Goal: Task Accomplishment & Management: Complete application form

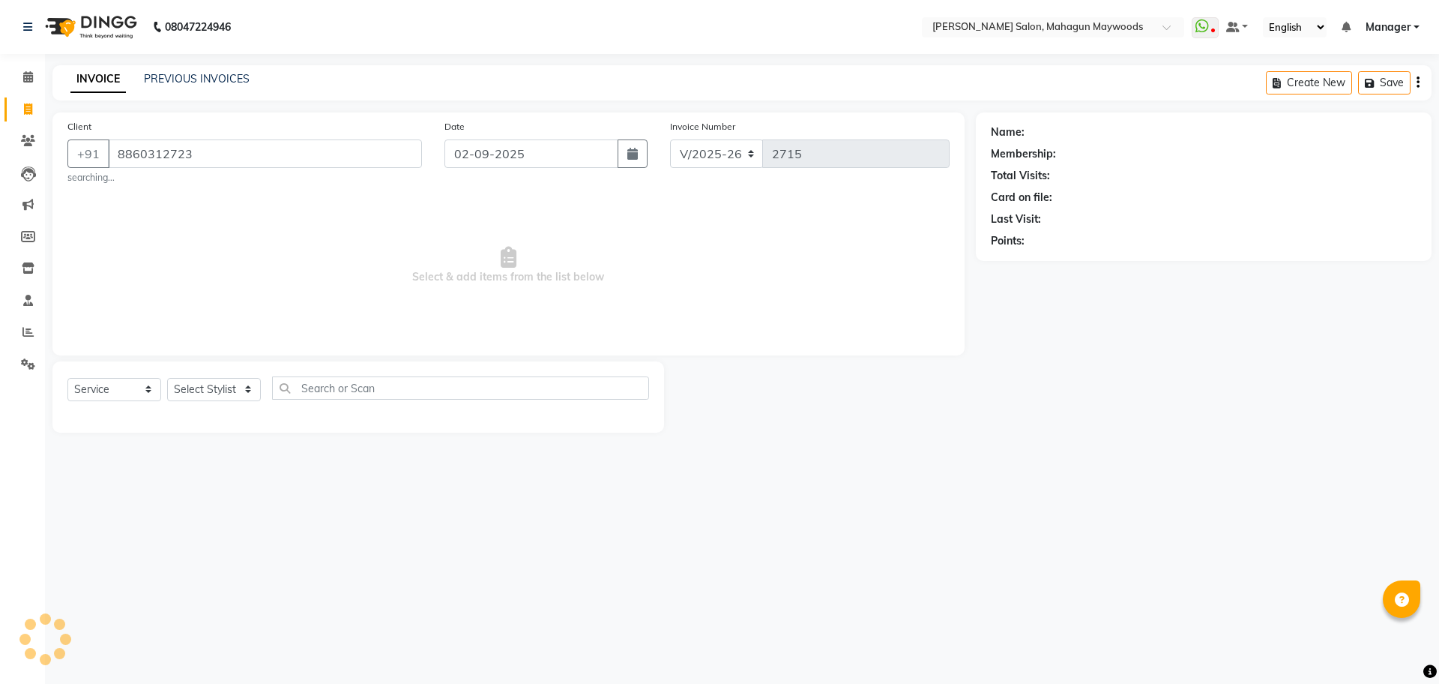
select select "6425"
select select "service"
click at [226, 398] on select "Select Stylist" at bounding box center [214, 389] width 94 height 23
click at [226, 388] on select "Select Stylist Aarti [PERSON_NAME] Manager Pranshant [PERSON_NAME] V Admin" at bounding box center [214, 389] width 94 height 23
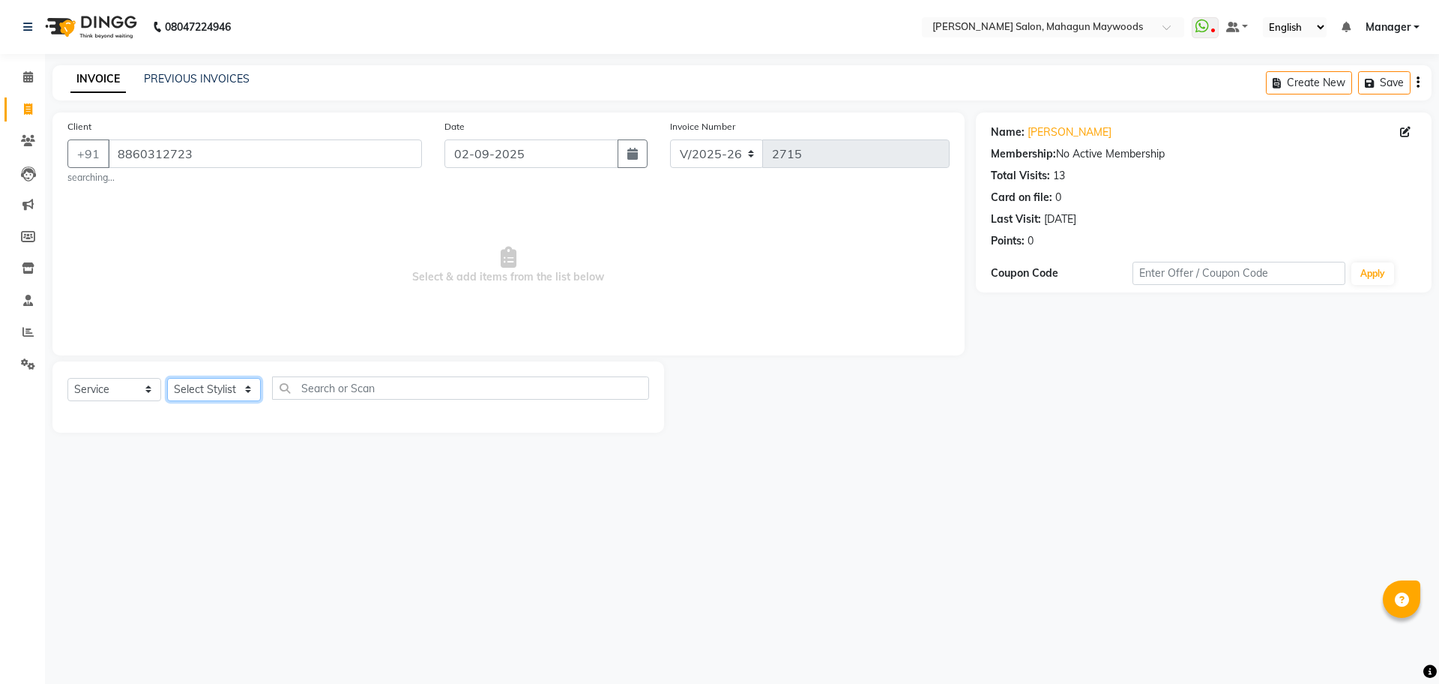
click at [226, 388] on select "Select Stylist Aarti [PERSON_NAME] Manager Pranshant [PERSON_NAME] V Admin" at bounding box center [214, 389] width 94 height 23
select select "48622"
click at [167, 378] on select "Select Stylist Aarti [PERSON_NAME] Manager Pranshant [PERSON_NAME] V Admin" at bounding box center [214, 389] width 94 height 23
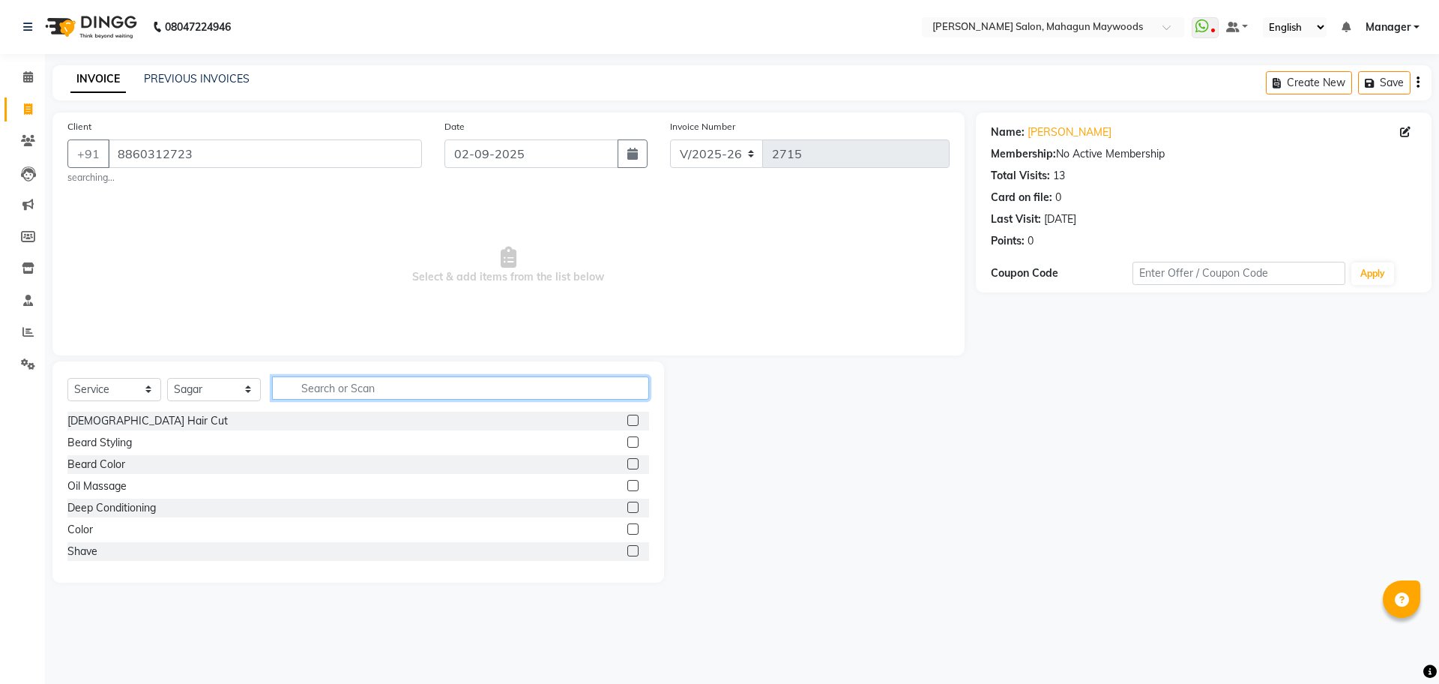
click at [332, 394] on input "text" at bounding box center [460, 387] width 377 height 23
type input "cu"
click at [86, 460] on div "Women Haircut" at bounding box center [105, 465] width 76 height 16
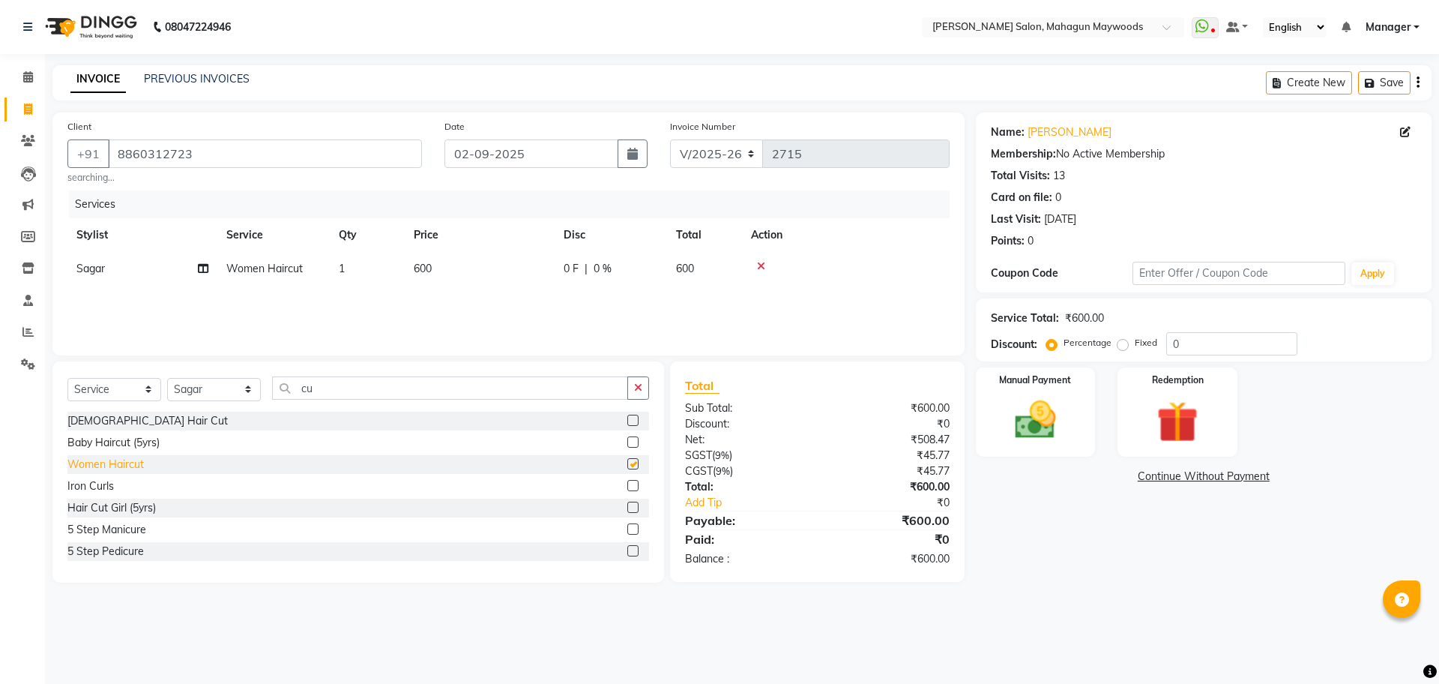
checkbox input "false"
click at [1070, 433] on img at bounding box center [1036, 419] width 70 height 49
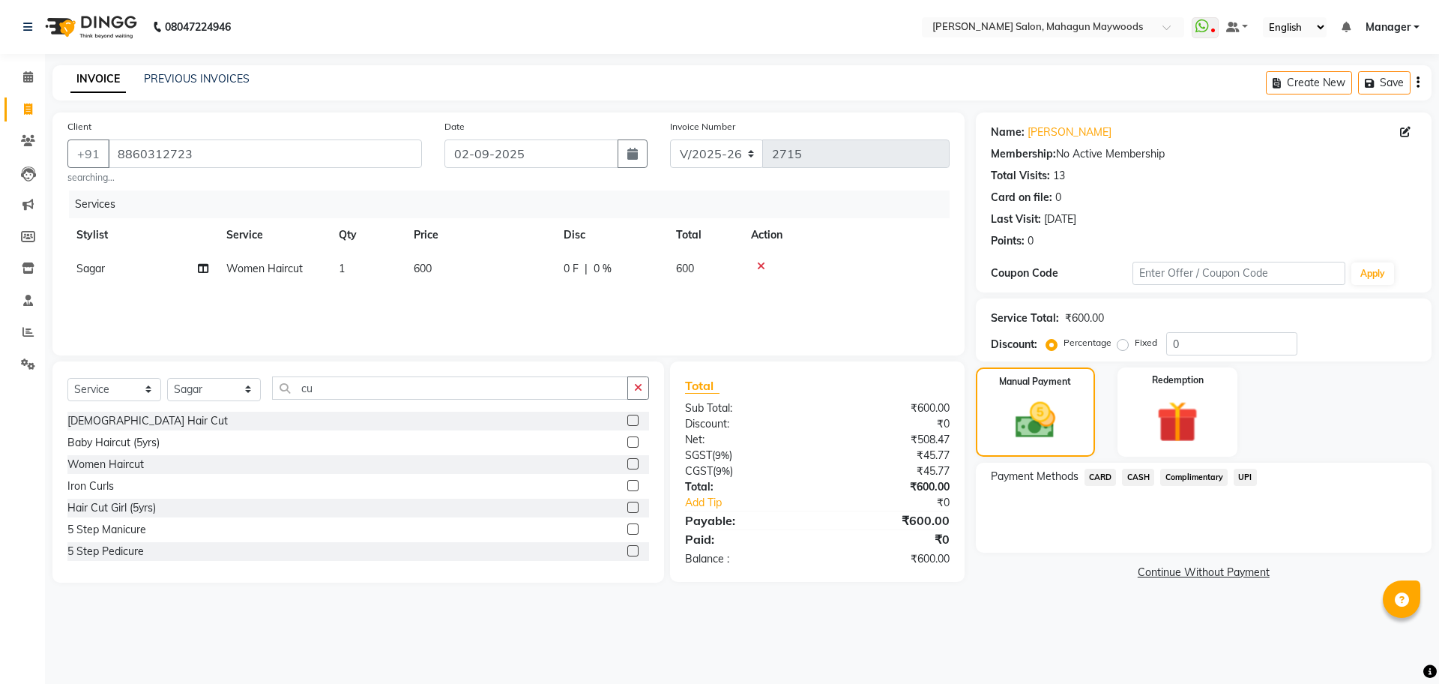
click at [1253, 476] on span "UPI" at bounding box center [1245, 477] width 23 height 17
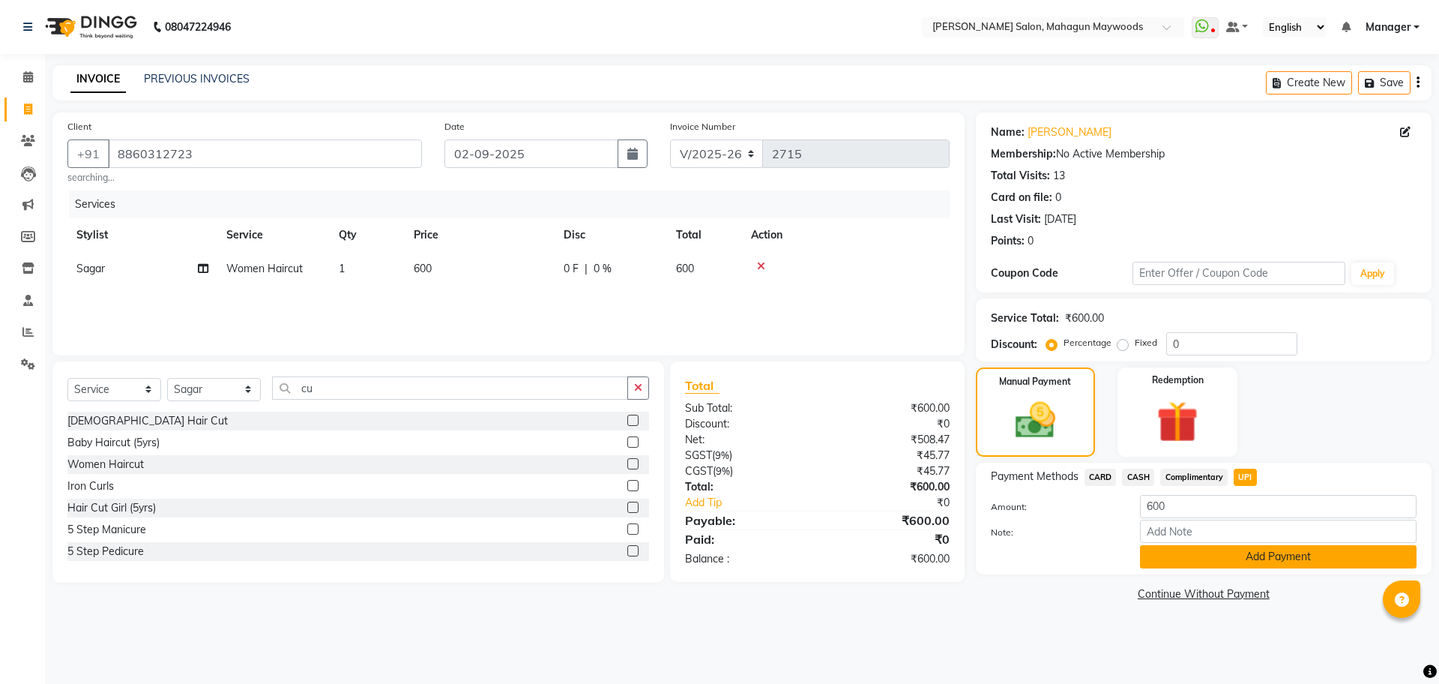
click at [1247, 554] on button "Add Payment" at bounding box center [1278, 556] width 277 height 23
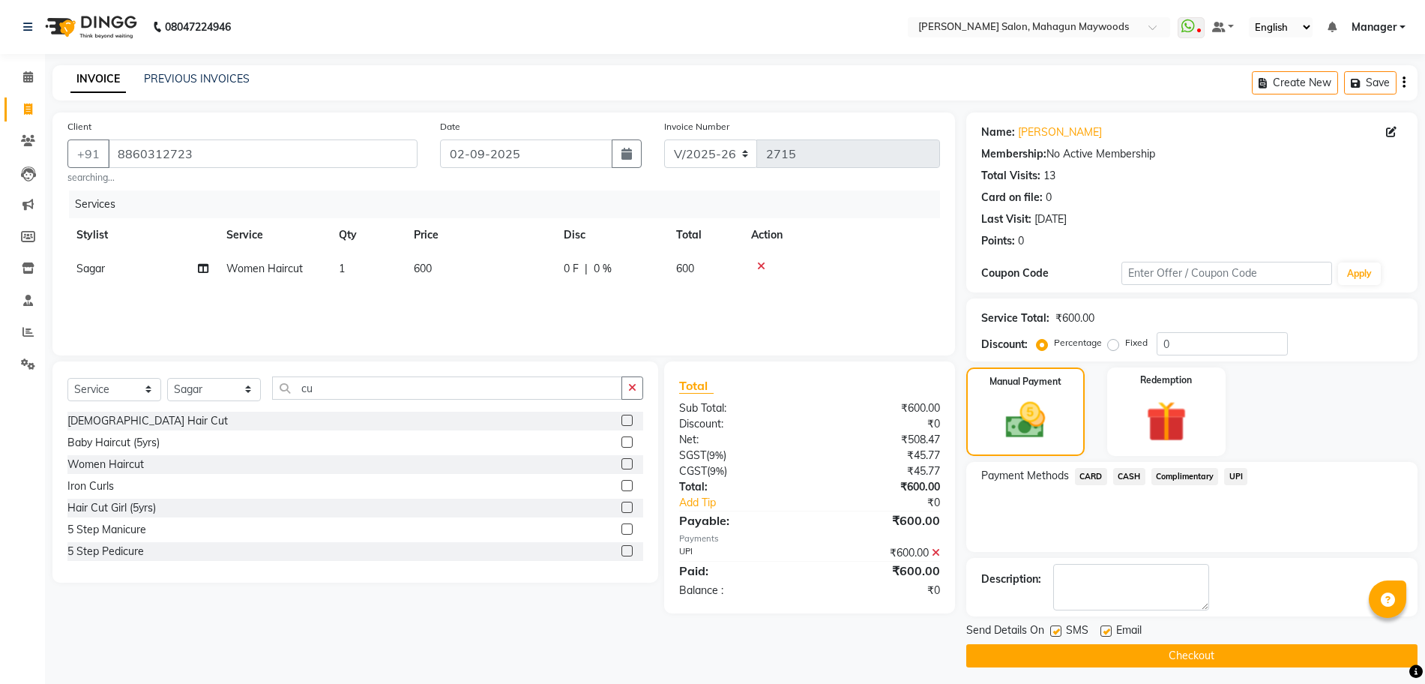
click at [1139, 645] on button "Checkout" at bounding box center [1191, 655] width 451 height 23
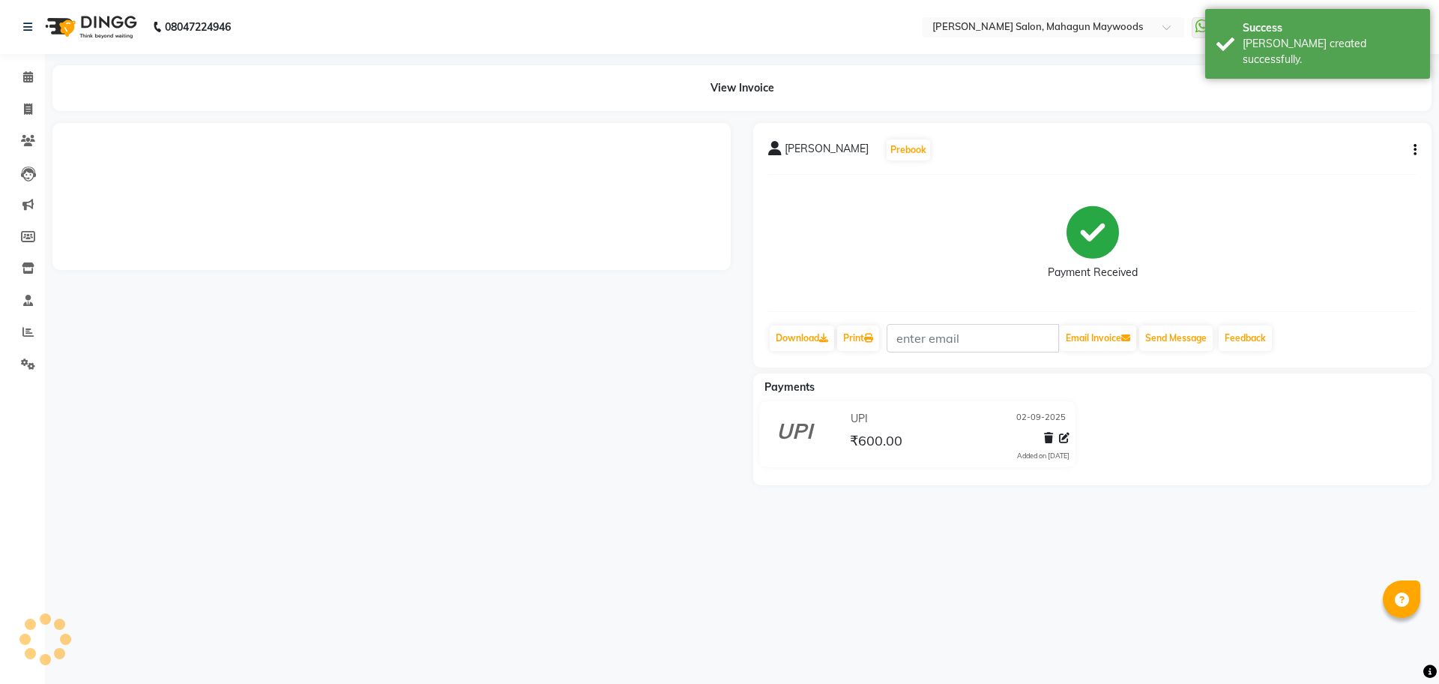
click at [4, 75] on li "Calendar" at bounding box center [22, 77] width 45 height 32
click at [26, 76] on icon at bounding box center [28, 76] width 10 height 11
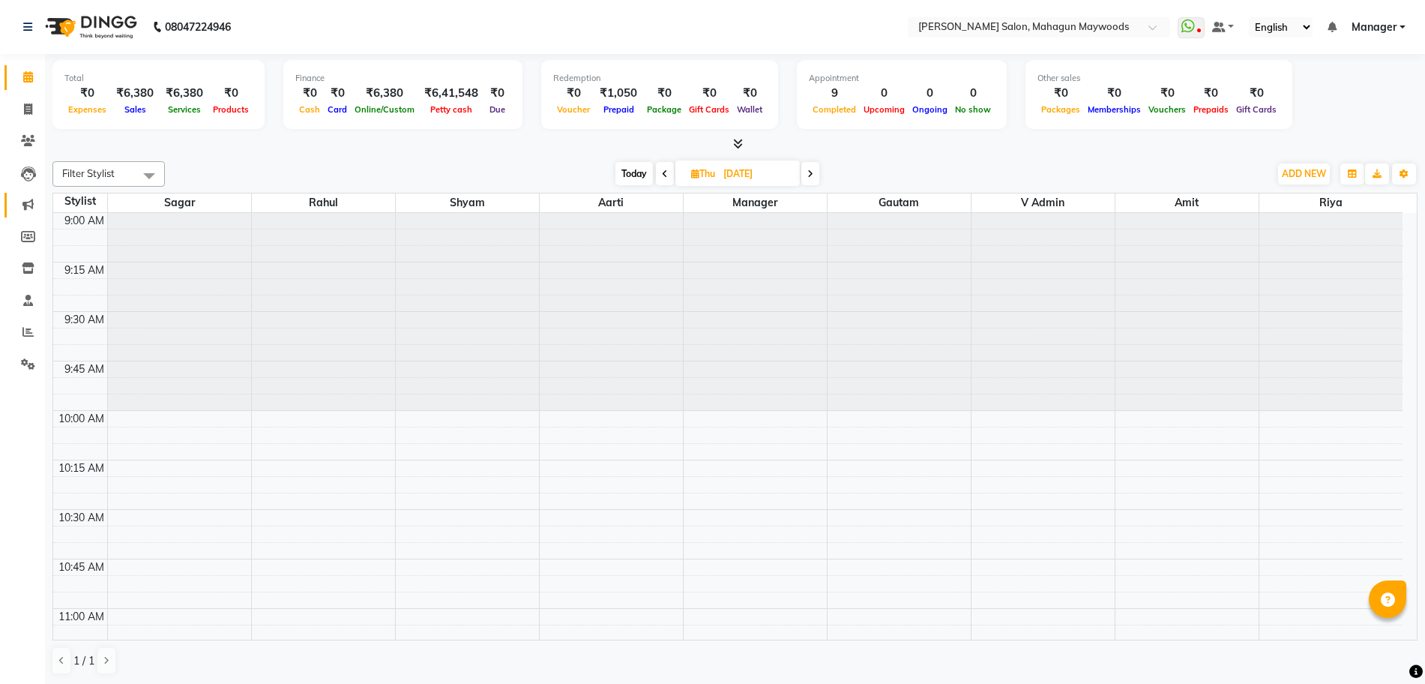
drag, startPoint x: 22, startPoint y: 209, endPoint x: 0, endPoint y: 727, distance: 518.4
click at [28, 110] on icon at bounding box center [28, 108] width 8 height 11
select select "service"
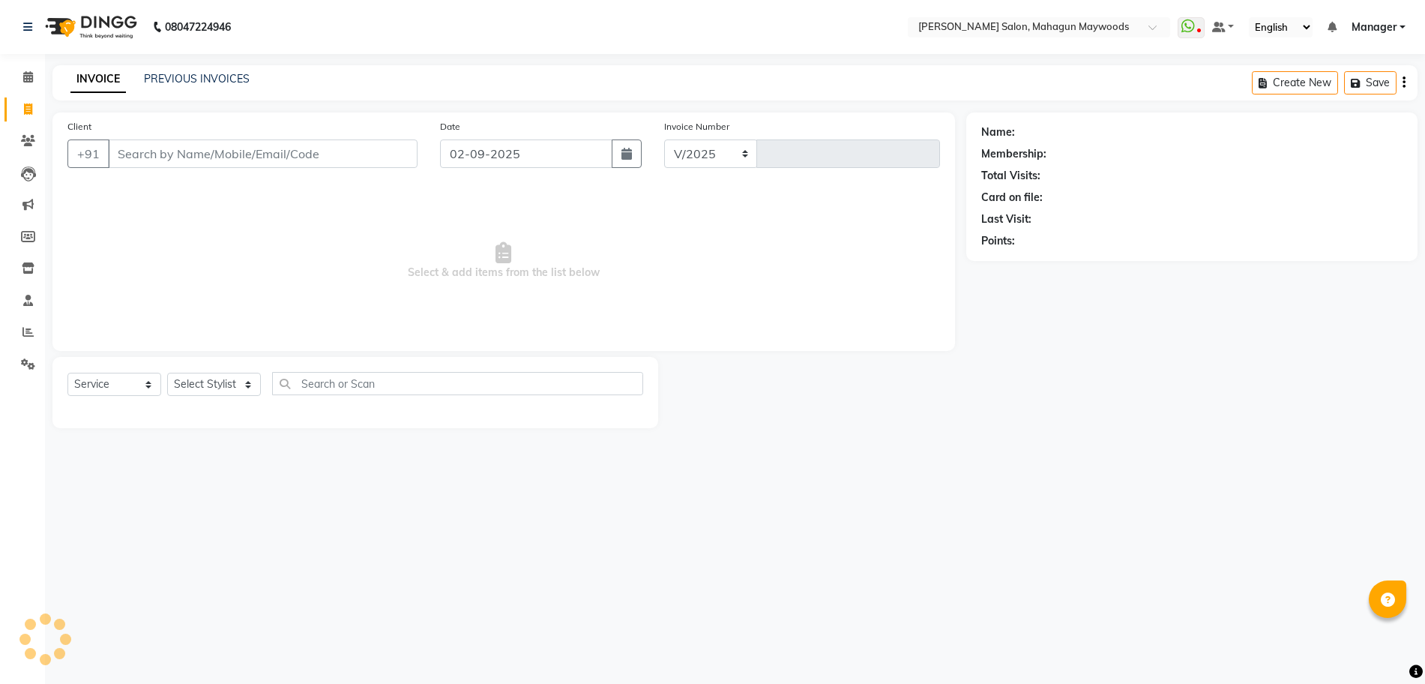
click at [221, 157] on input "Client" at bounding box center [263, 153] width 310 height 28
select select "6425"
type input "2716"
type input "9967508883"
click at [375, 148] on span "Add Client" at bounding box center [383, 153] width 59 height 15
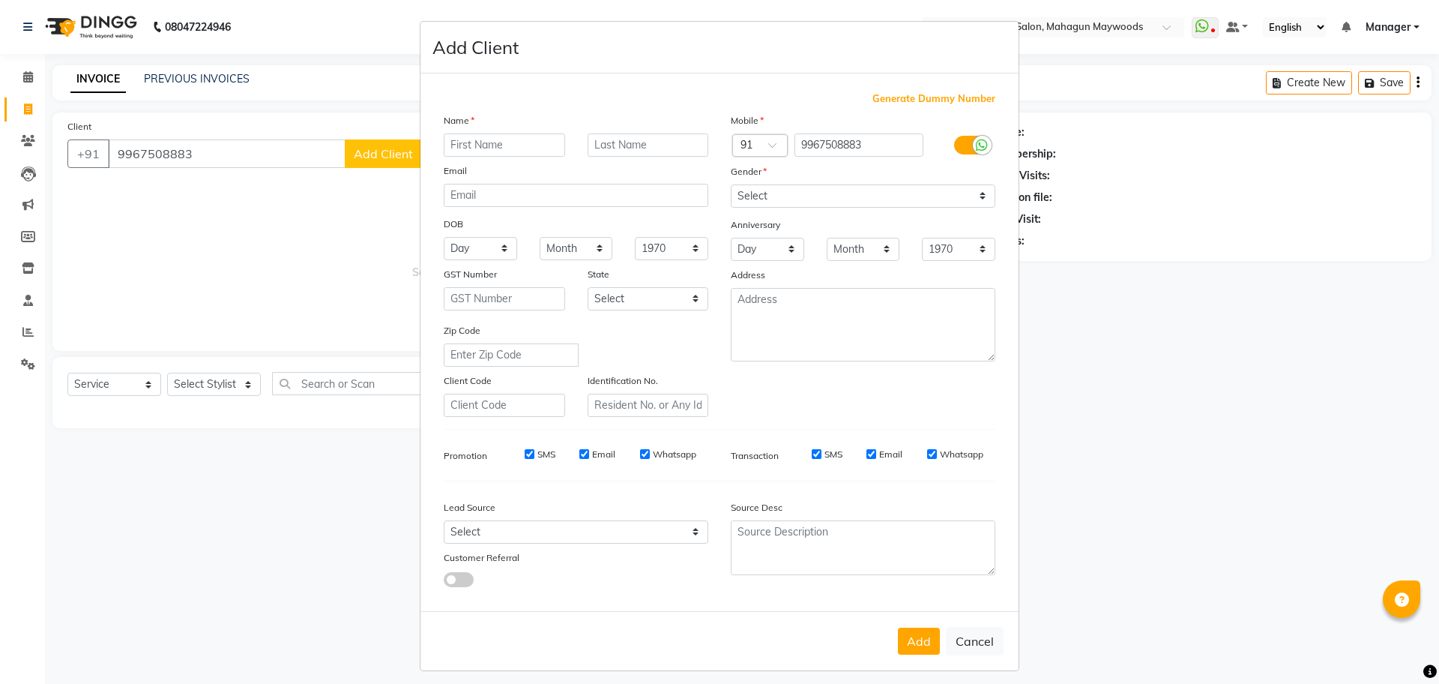
click at [482, 146] on input "text" at bounding box center [504, 144] width 121 height 23
type input "Himani"
click at [945, 187] on select "Select [DEMOGRAPHIC_DATA] [DEMOGRAPHIC_DATA] Other Prefer Not To Say" at bounding box center [863, 195] width 265 height 23
select select "[DEMOGRAPHIC_DATA]"
click at [731, 184] on select "Select [DEMOGRAPHIC_DATA] [DEMOGRAPHIC_DATA] Other Prefer Not To Say" at bounding box center [863, 195] width 265 height 23
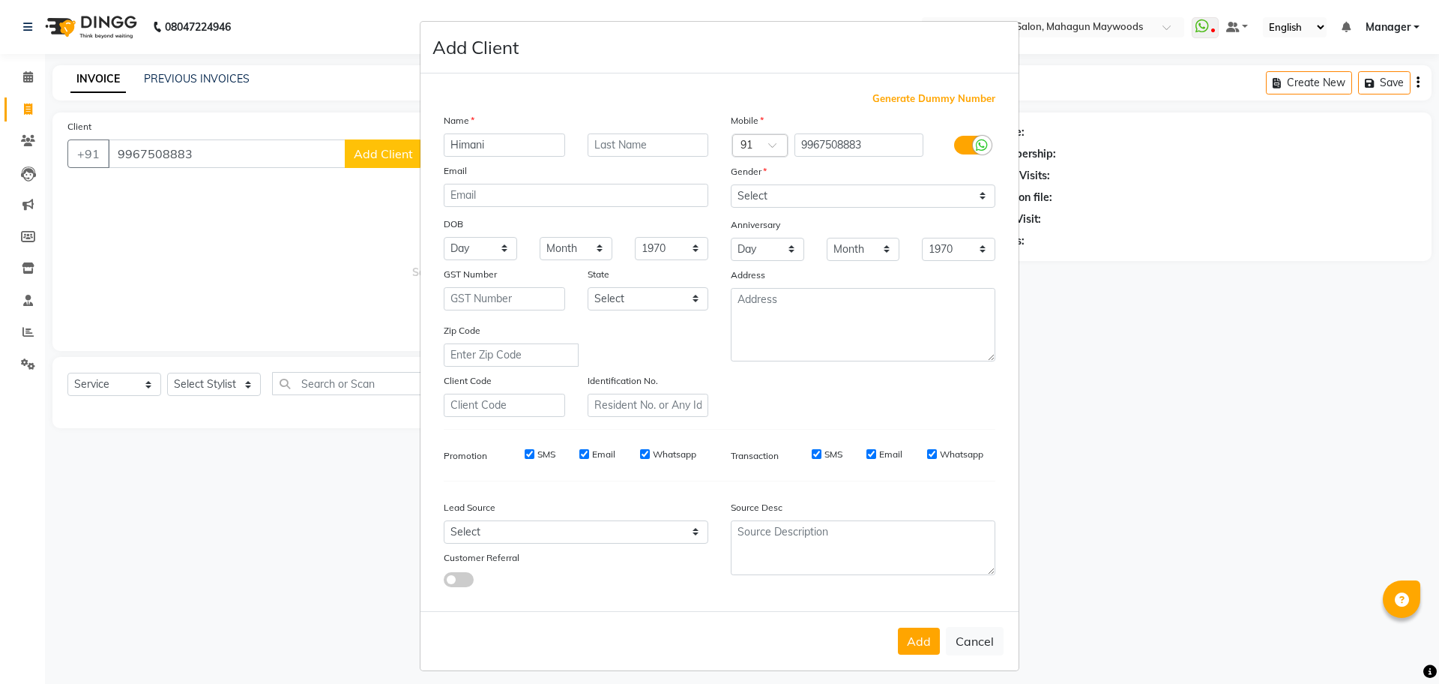
click at [921, 645] on button "Add" at bounding box center [919, 640] width 42 height 27
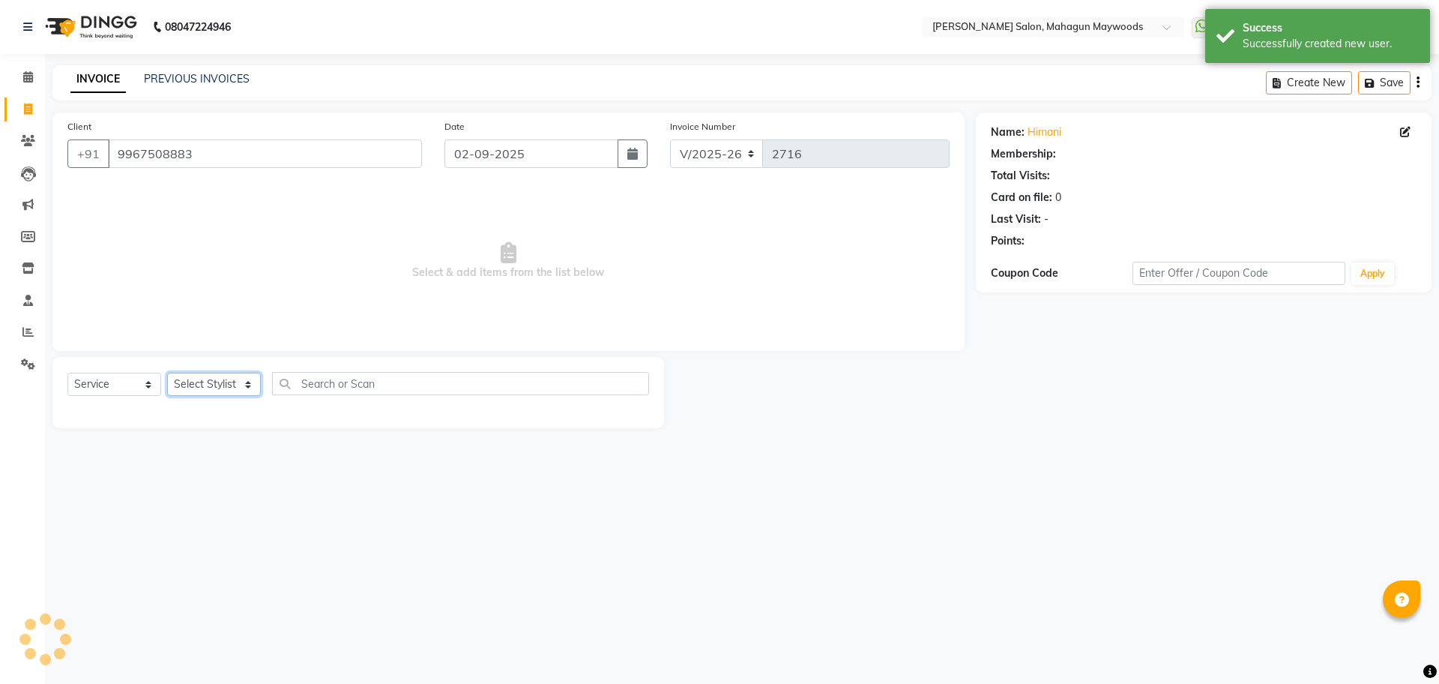
click at [214, 385] on select "Select Stylist Aarti [PERSON_NAME] Manager Pranshant [PERSON_NAME] V Admin" at bounding box center [214, 384] width 94 height 23
select select "48625"
click at [167, 373] on select "Select Stylist Aarti [PERSON_NAME] Manager Pranshant [PERSON_NAME] V Admin" at bounding box center [214, 384] width 94 height 23
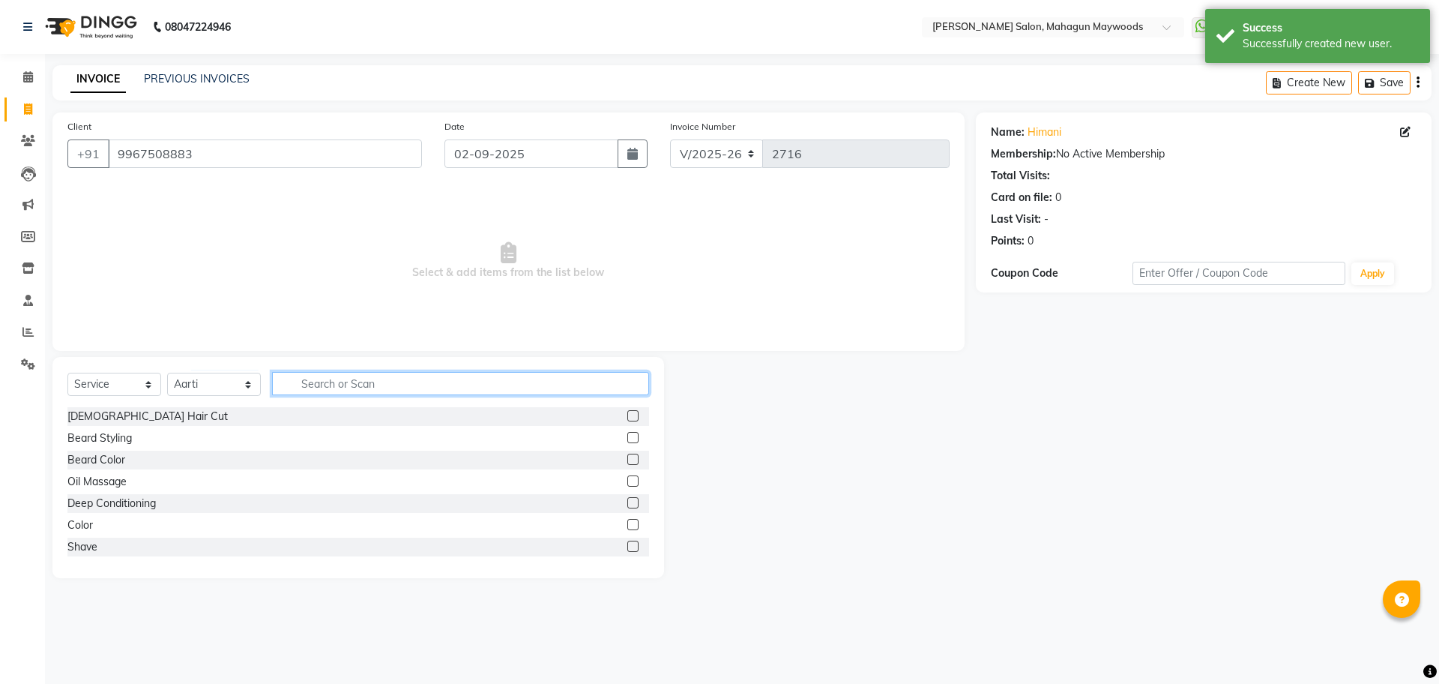
click at [341, 372] on input "text" at bounding box center [460, 383] width 377 height 23
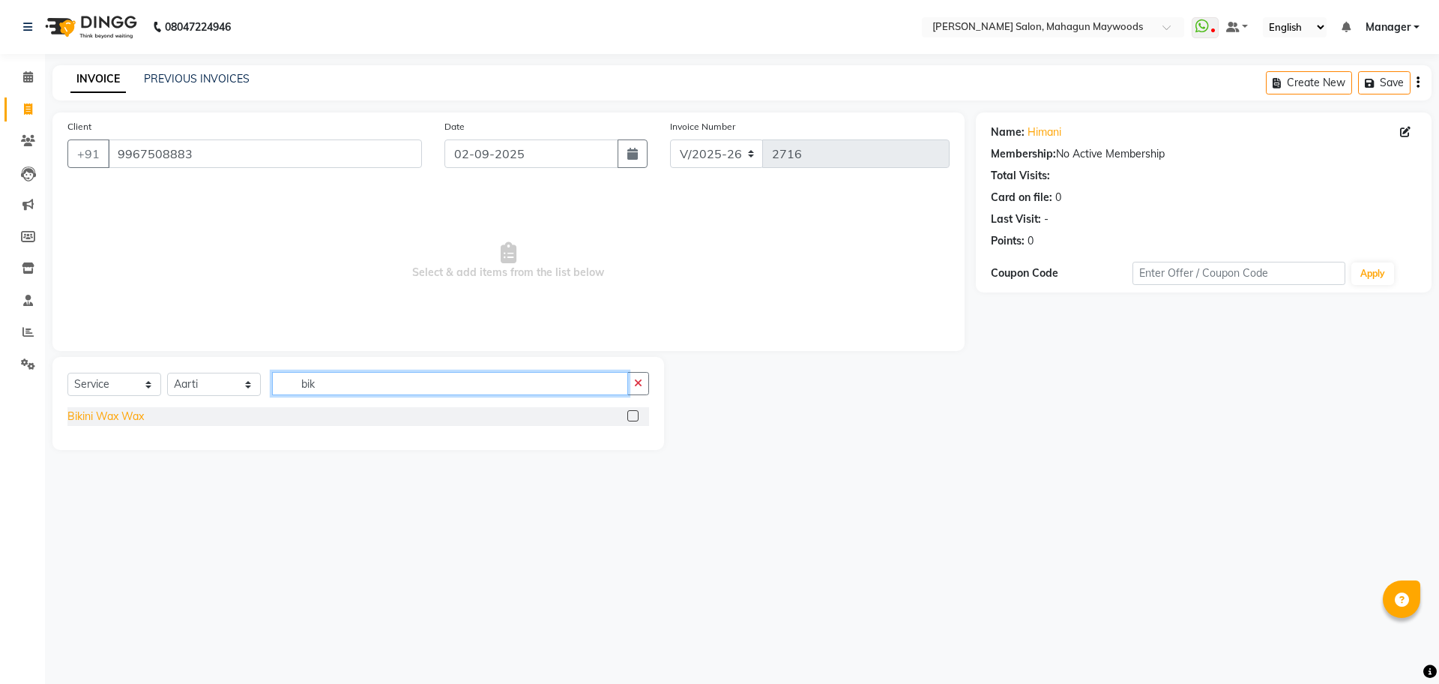
type input "bik"
click at [93, 422] on div "Bikini Wax Wax" at bounding box center [105, 417] width 76 height 16
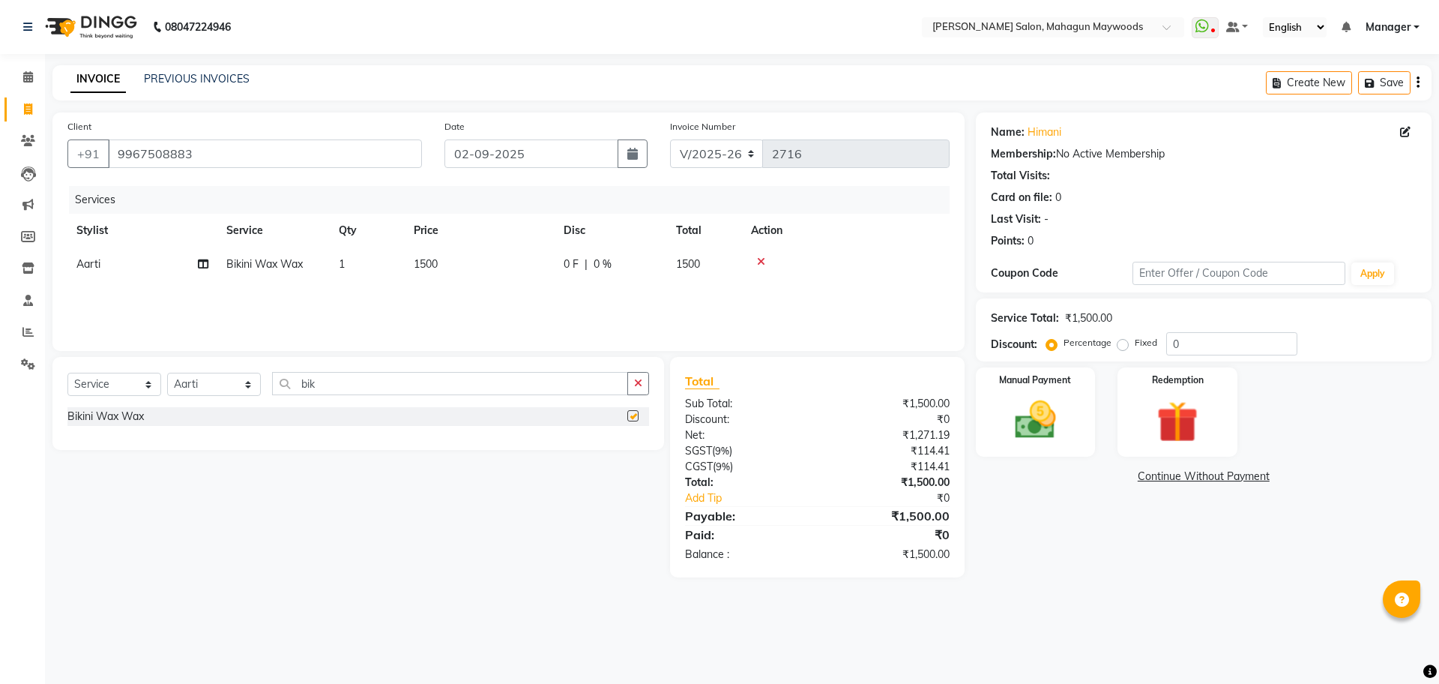
checkbox input "false"
click at [424, 256] on td "1500" at bounding box center [480, 264] width 150 height 34
click at [498, 274] on input "1500" at bounding box center [550, 267] width 132 height 23
type input "2500"
click at [1079, 499] on div "Name: [PERSON_NAME] Membership: No Active Membership Total Visits: Card on file…" at bounding box center [1209, 344] width 467 height 465
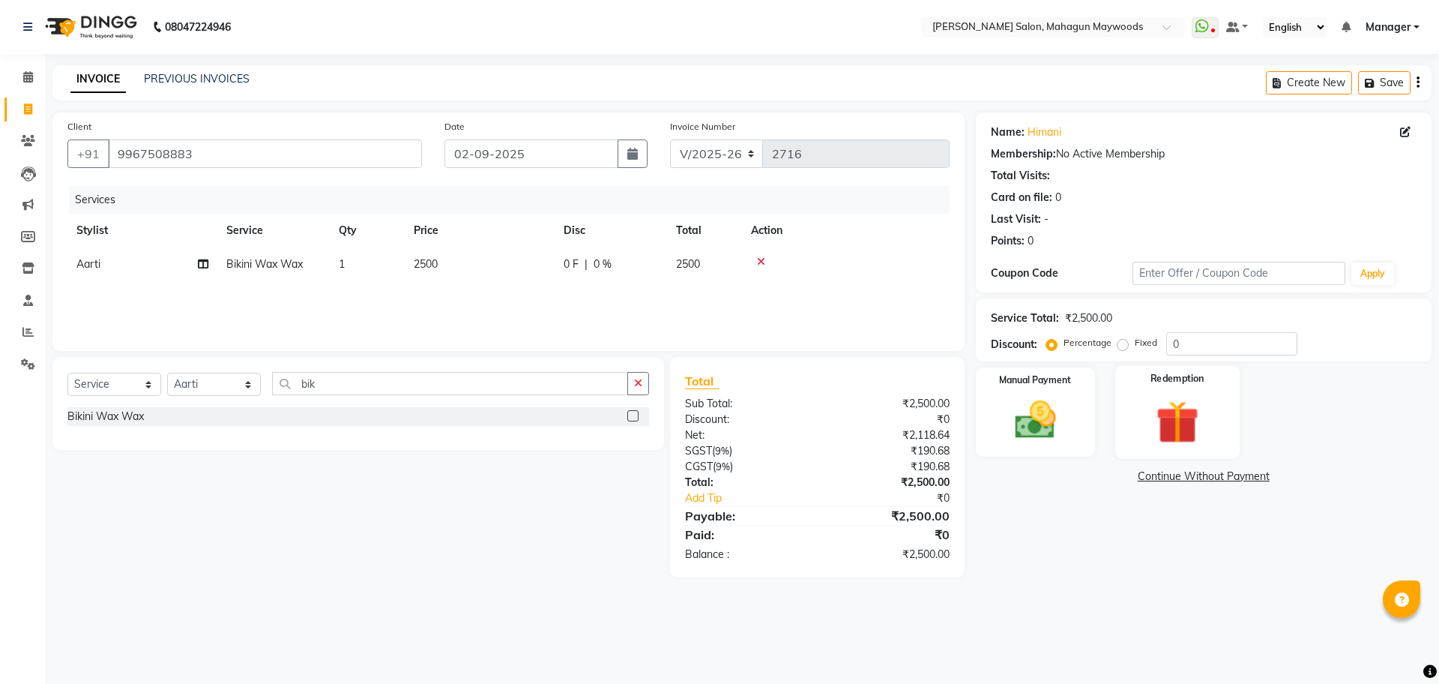
click at [1163, 426] on img at bounding box center [1177, 421] width 70 height 53
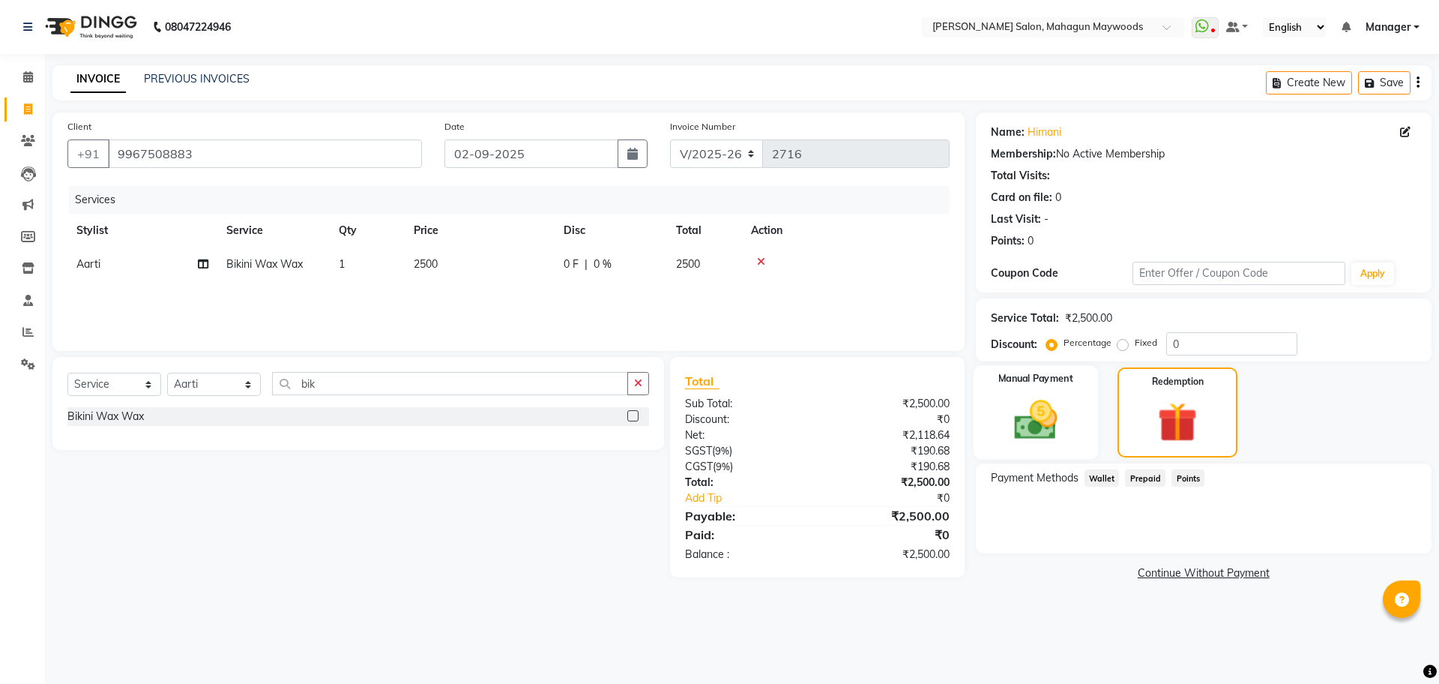
click at [1076, 428] on div "Manual Payment" at bounding box center [1035, 413] width 124 height 94
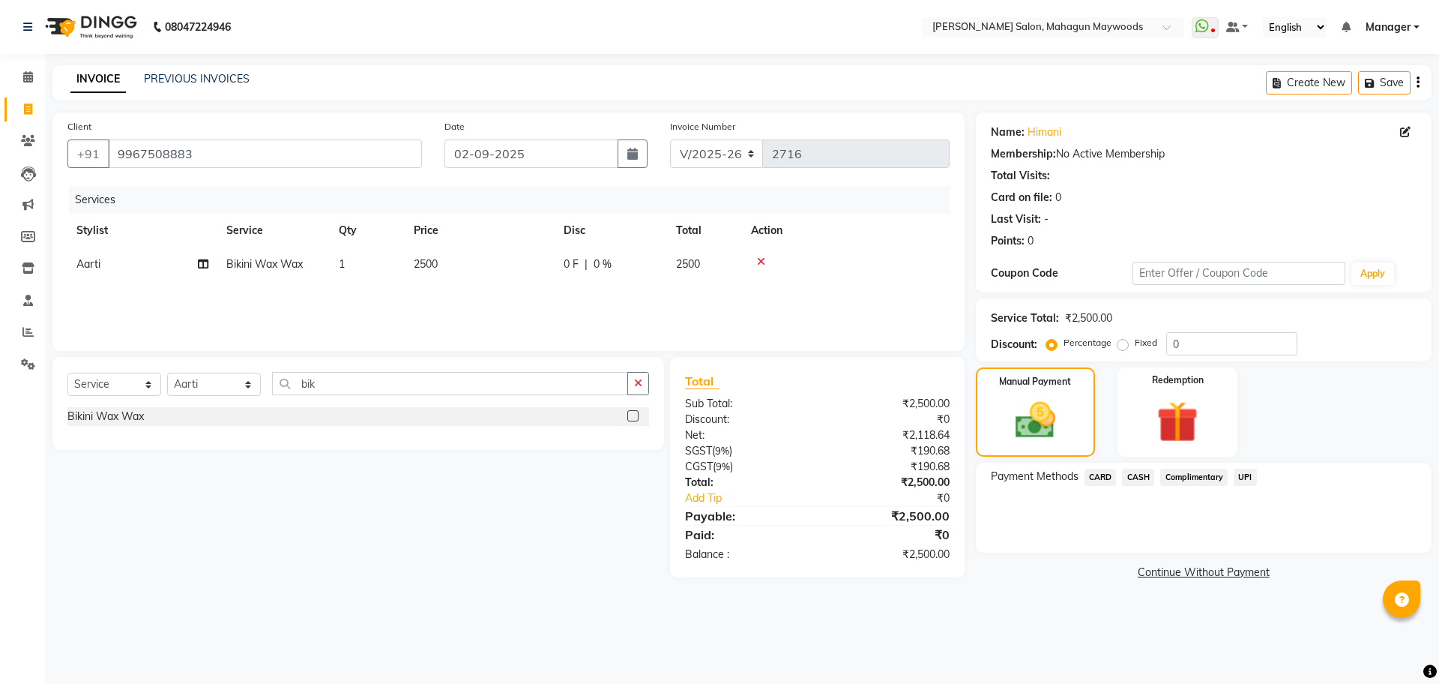
click at [1241, 478] on span "UPI" at bounding box center [1245, 477] width 23 height 17
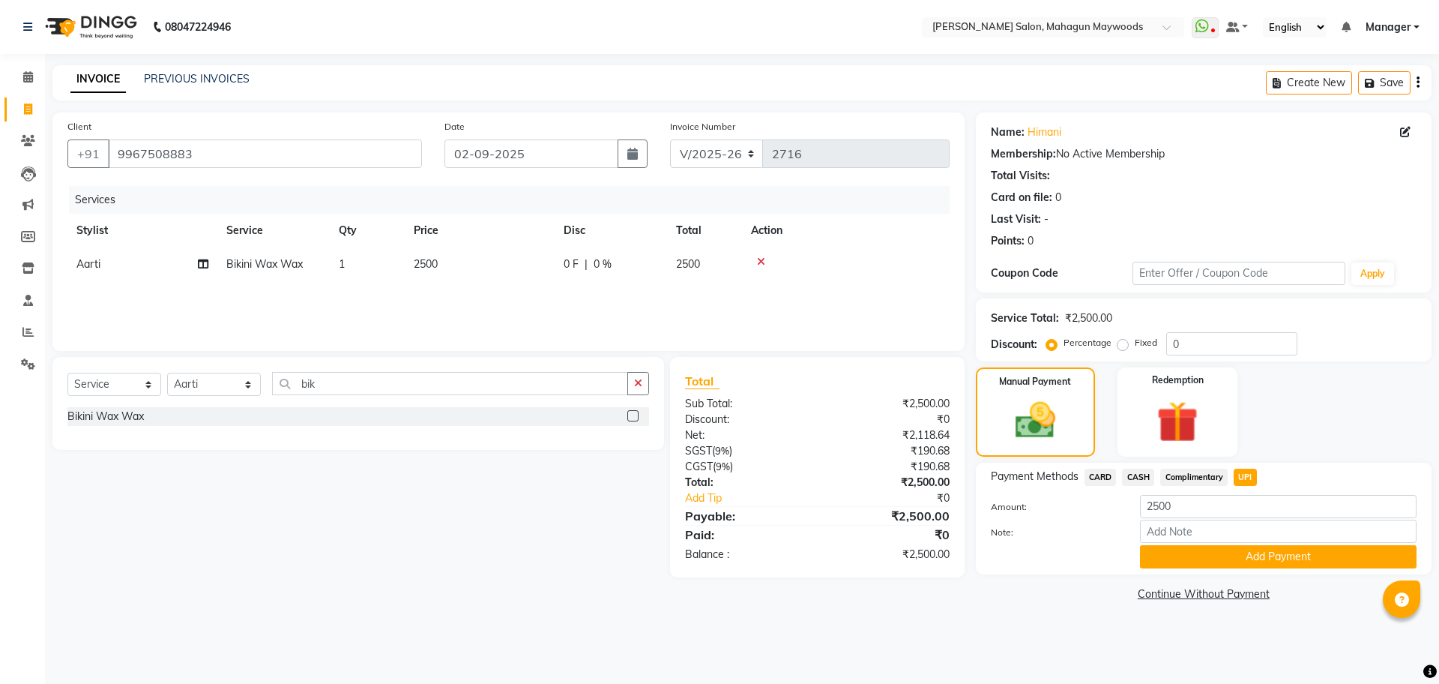
click at [1239, 568] on div "Payment Methods CARD CASH Complimentary UPI Amount: 2500 Note: Add Payment" at bounding box center [1204, 519] width 456 height 112
click at [1236, 548] on button "Add Payment" at bounding box center [1278, 556] width 277 height 23
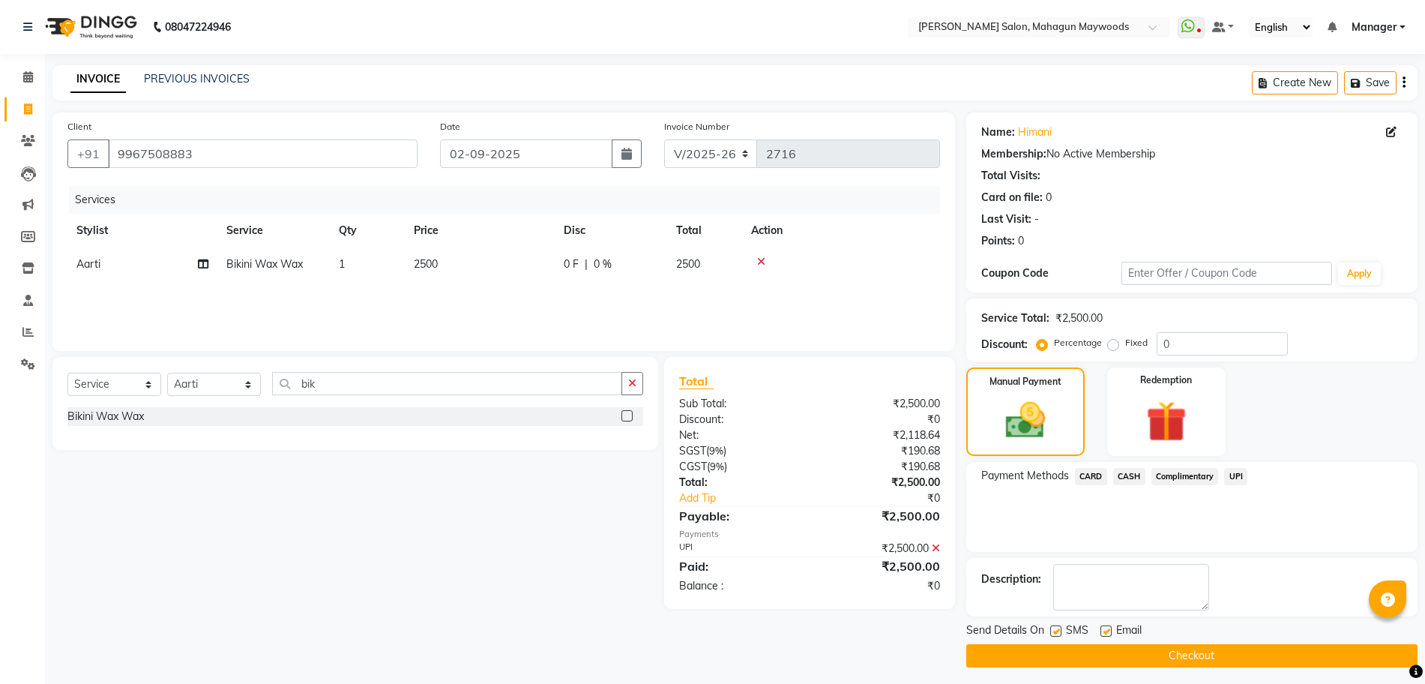
click at [1167, 661] on button "Checkout" at bounding box center [1191, 655] width 451 height 23
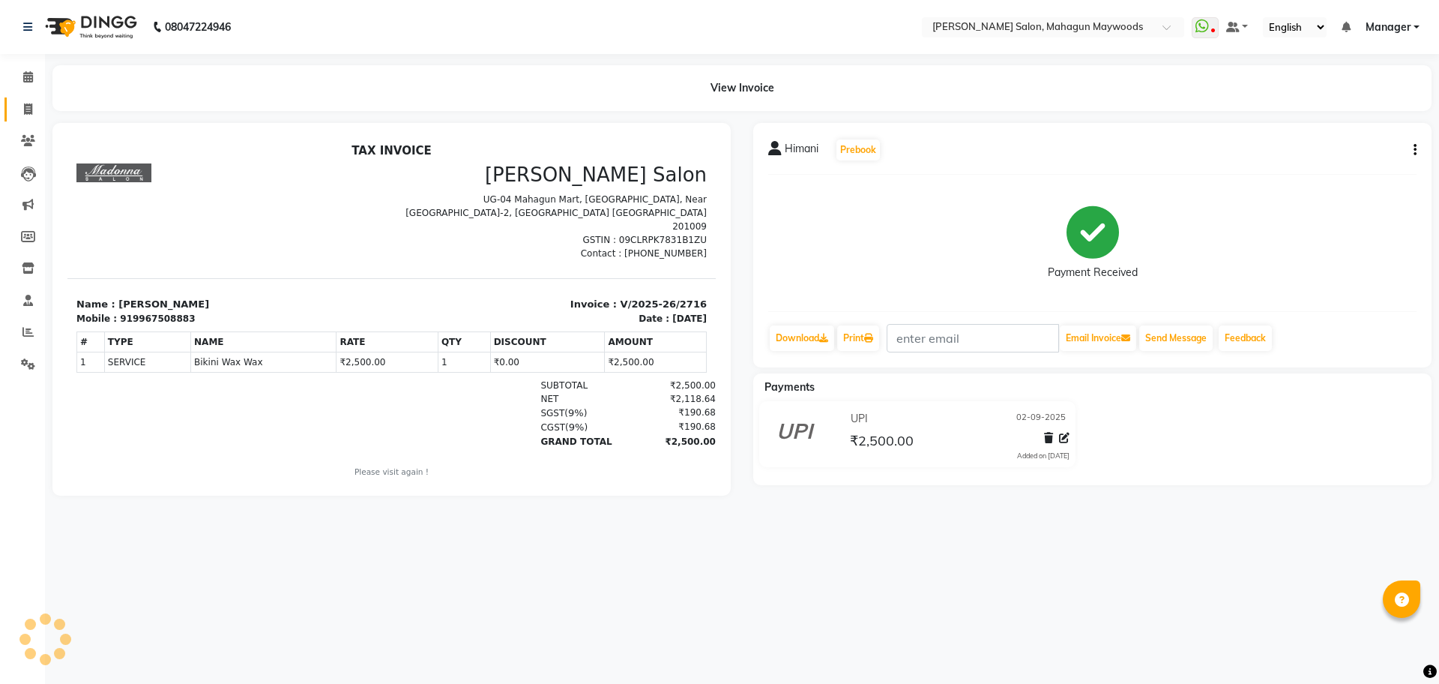
click at [10, 109] on link "Invoice" at bounding box center [22, 109] width 36 height 25
select select "service"
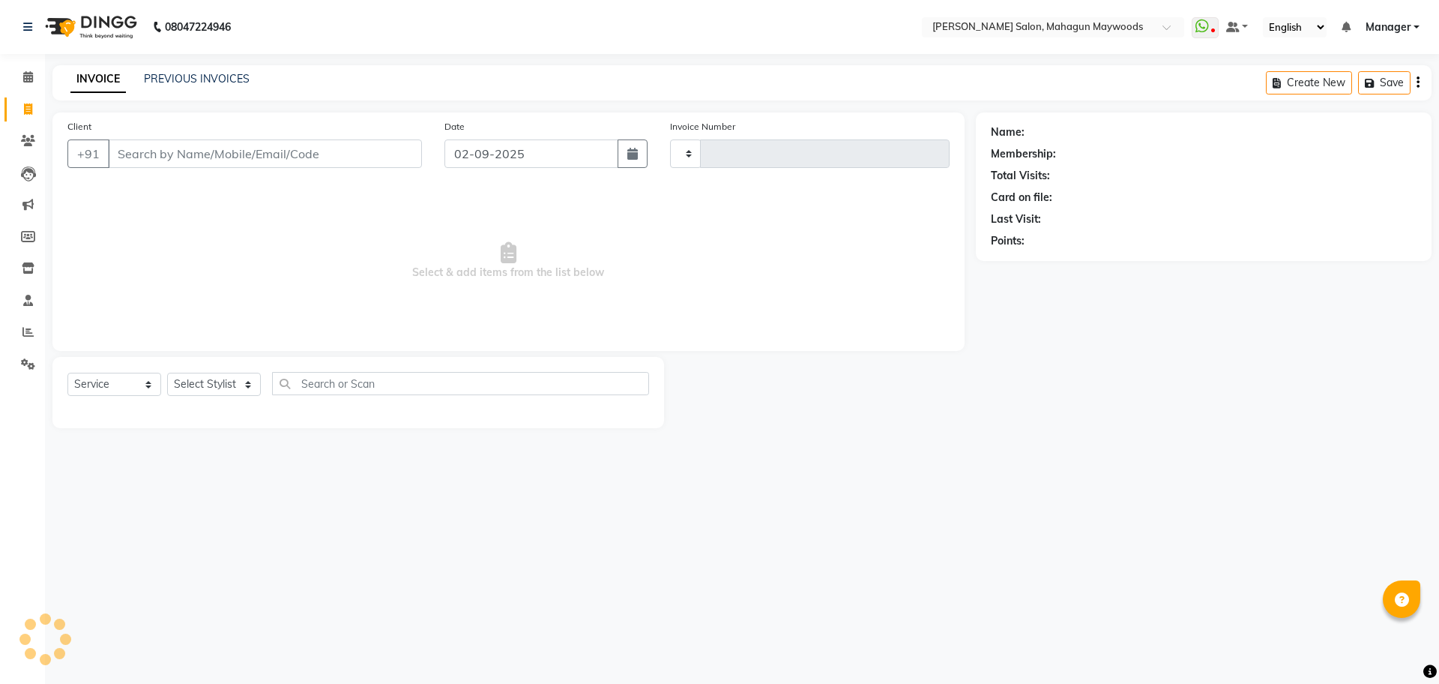
click at [136, 147] on input "Client" at bounding box center [265, 153] width 314 height 28
type input "2717"
select select "6425"
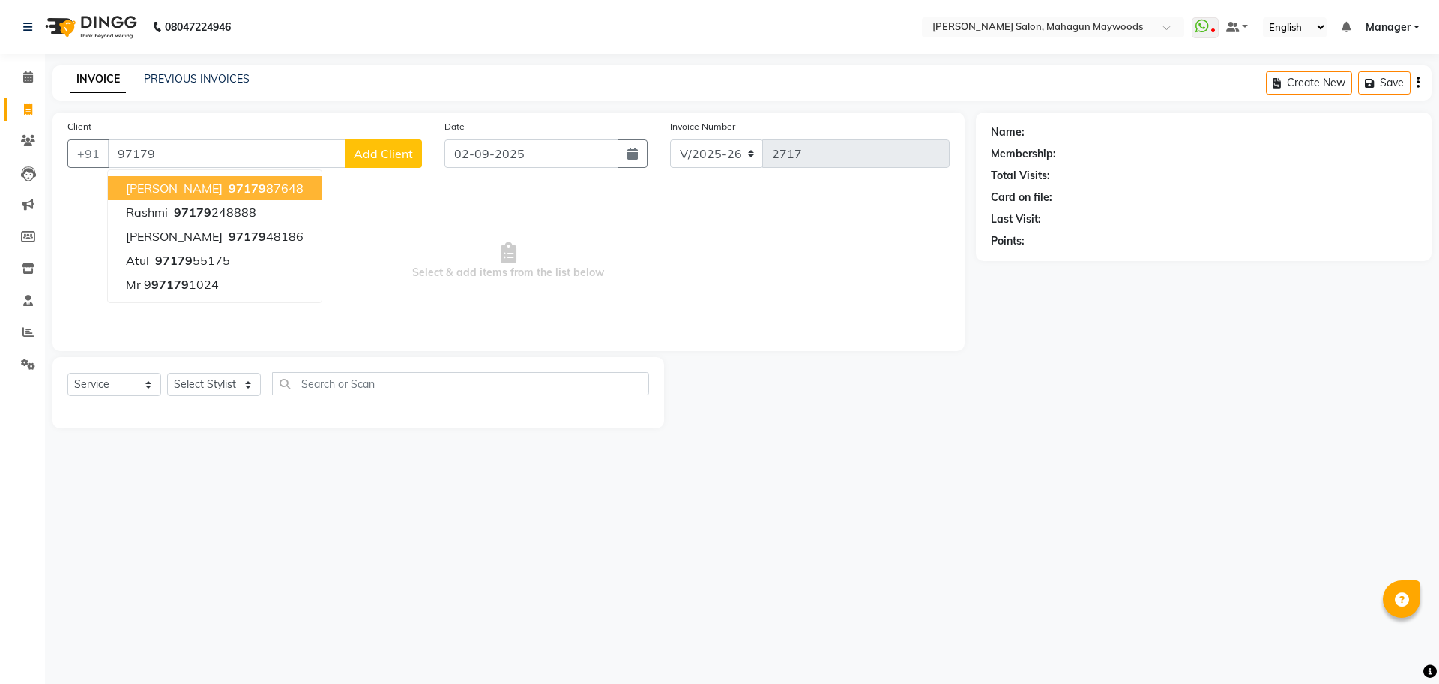
click at [188, 195] on span "[PERSON_NAME]" at bounding box center [174, 188] width 97 height 15
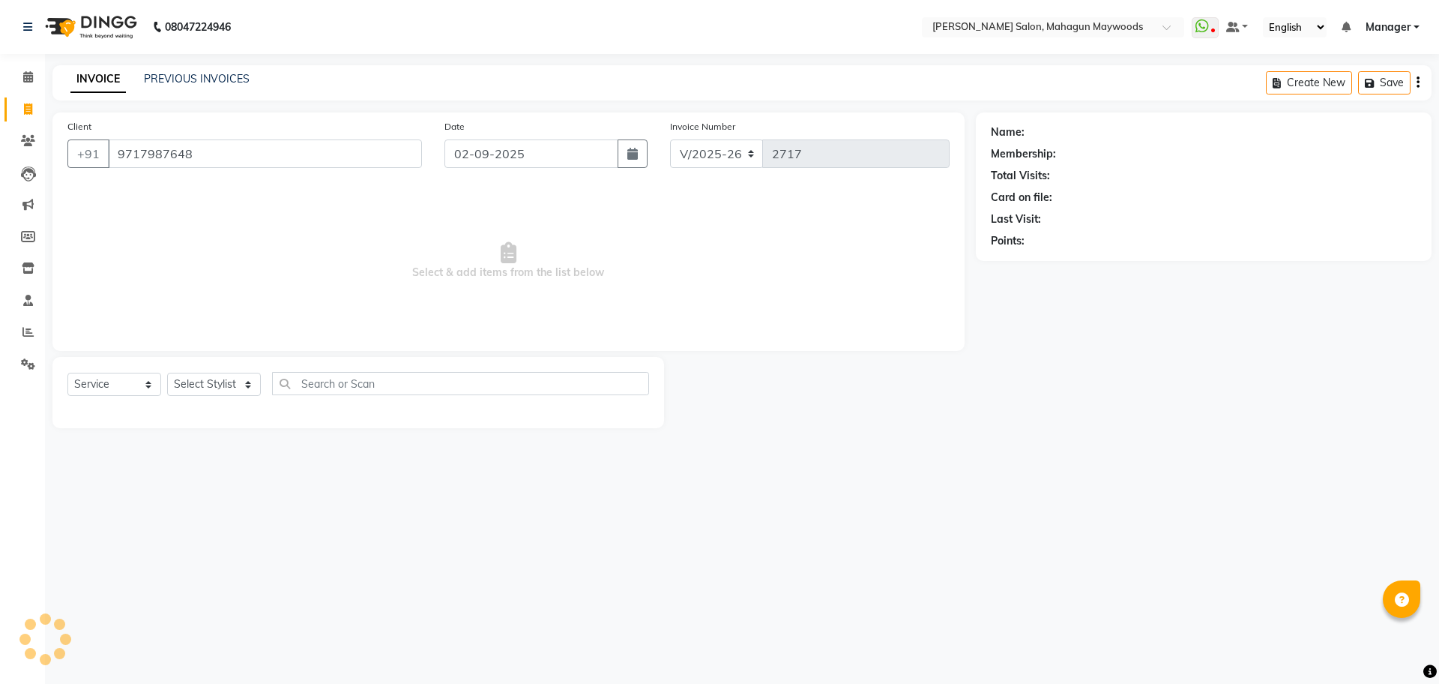
type input "9717987648"
click at [1028, 259] on icon "button" at bounding box center [1033, 262] width 10 height 10
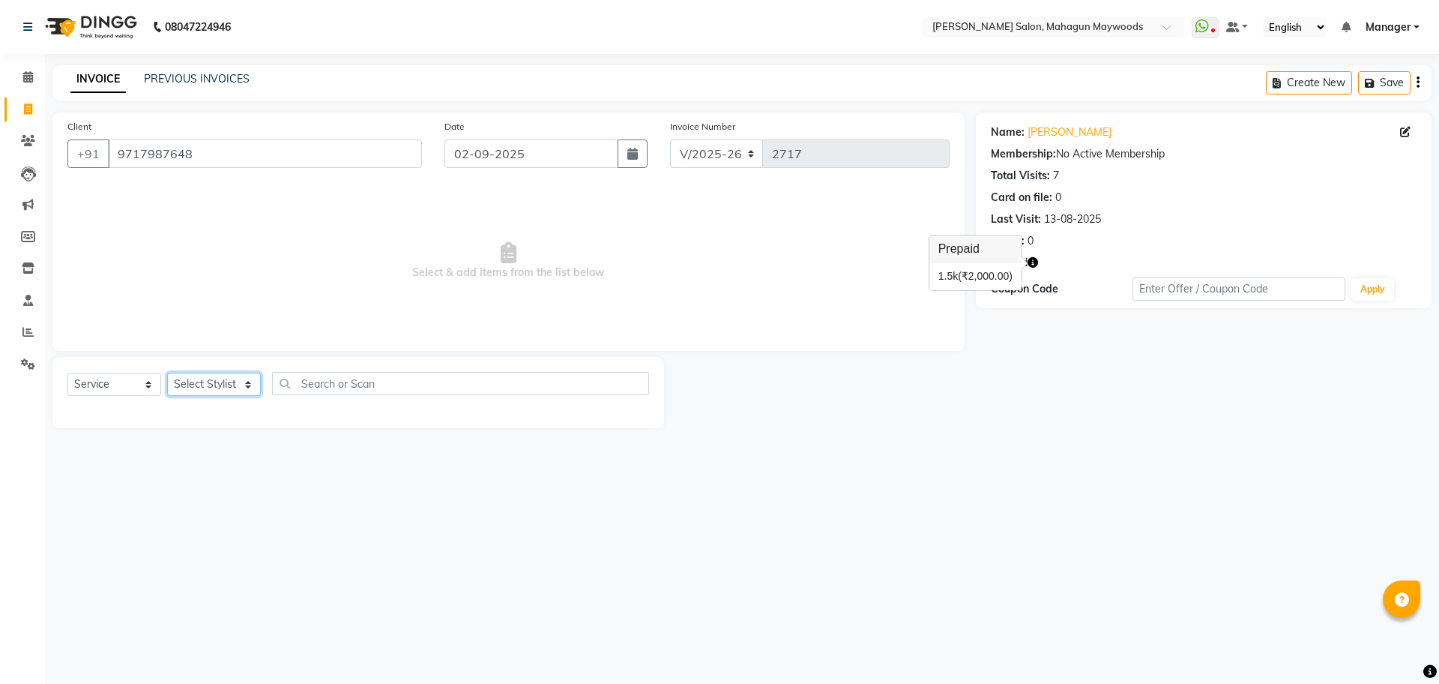
click at [195, 382] on select "Select Stylist Aarti [PERSON_NAME] Manager Pranshant [PERSON_NAME] V Admin" at bounding box center [214, 384] width 94 height 23
select select "48622"
click at [167, 373] on select "Select Stylist Aarti [PERSON_NAME] Manager Pranshant [PERSON_NAME] V Admin" at bounding box center [214, 384] width 94 height 23
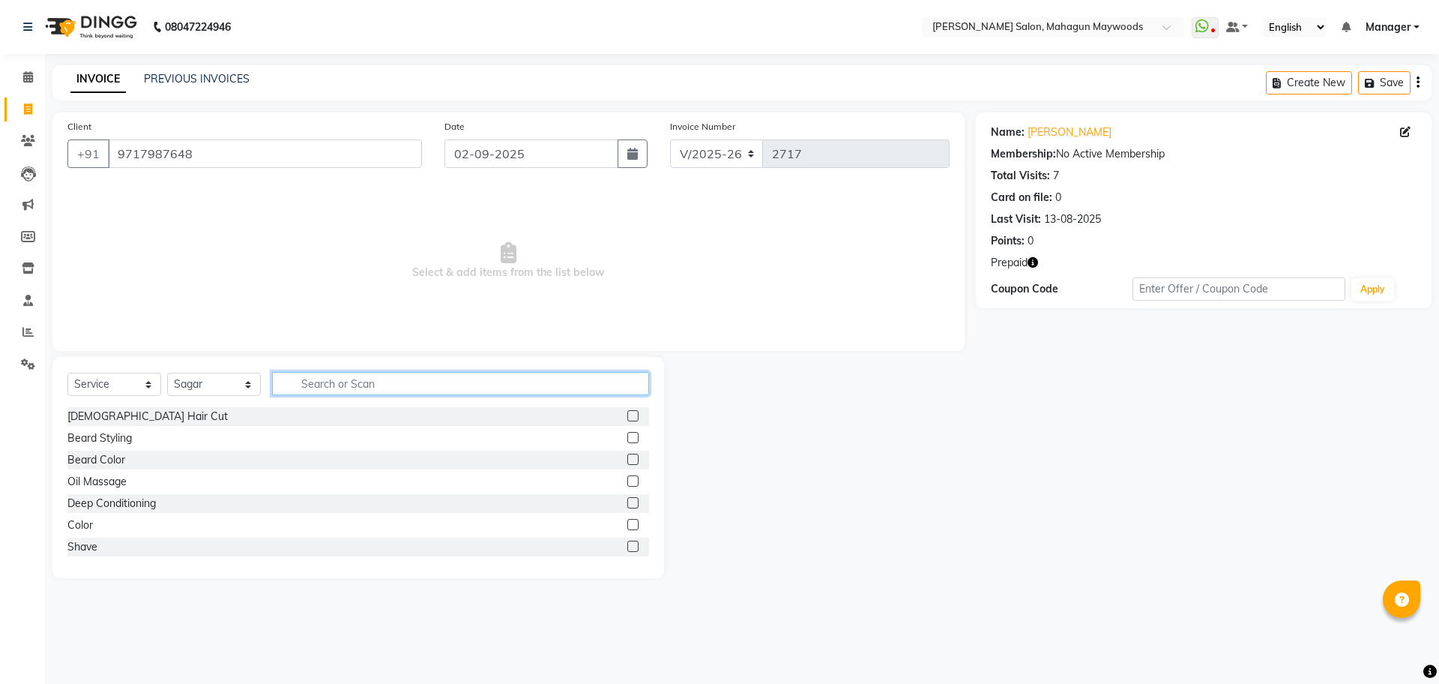
click at [289, 382] on input "text" at bounding box center [460, 383] width 377 height 23
click at [1028, 260] on icon "button" at bounding box center [1033, 262] width 10 height 10
click at [78, 529] on div "Color" at bounding box center [79, 525] width 25 height 16
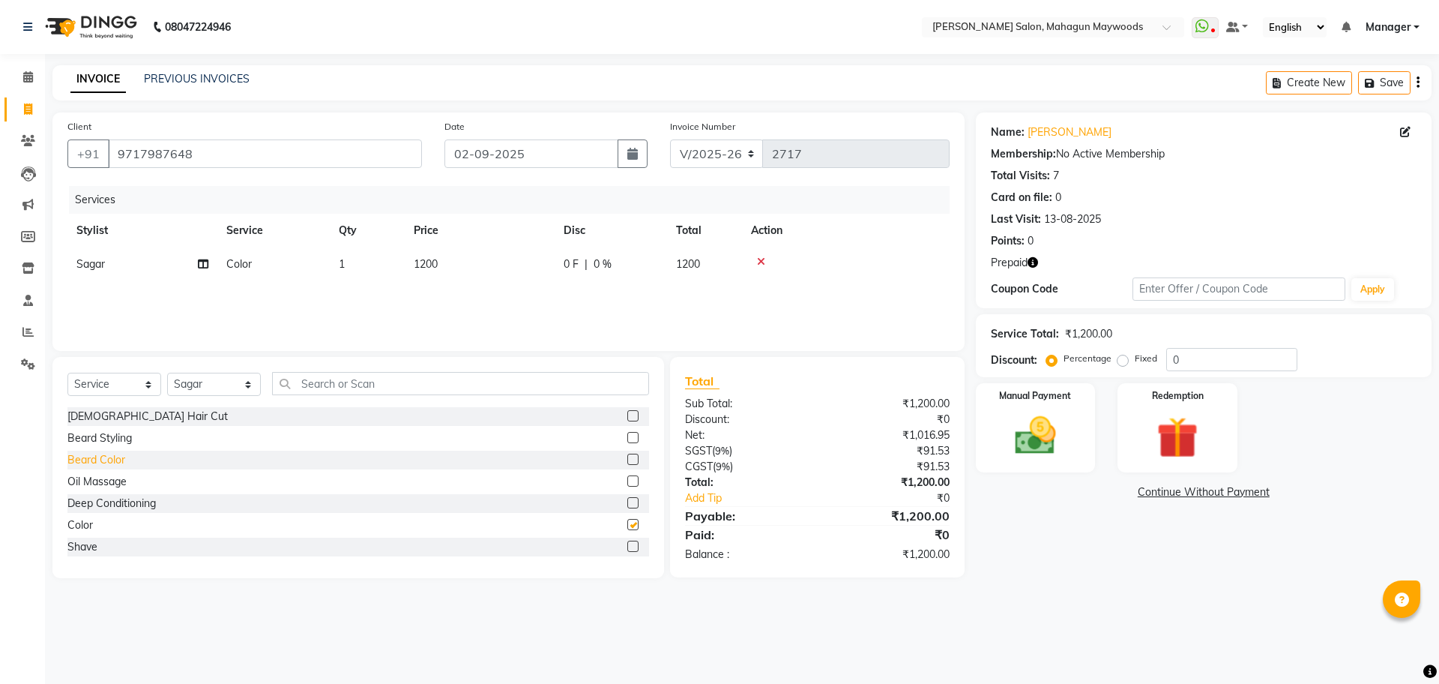
checkbox input "false"
click at [116, 440] on div "Beard Styling" at bounding box center [99, 438] width 64 height 16
checkbox input "false"
click at [435, 265] on span "1200" at bounding box center [426, 263] width 24 height 13
select select "48622"
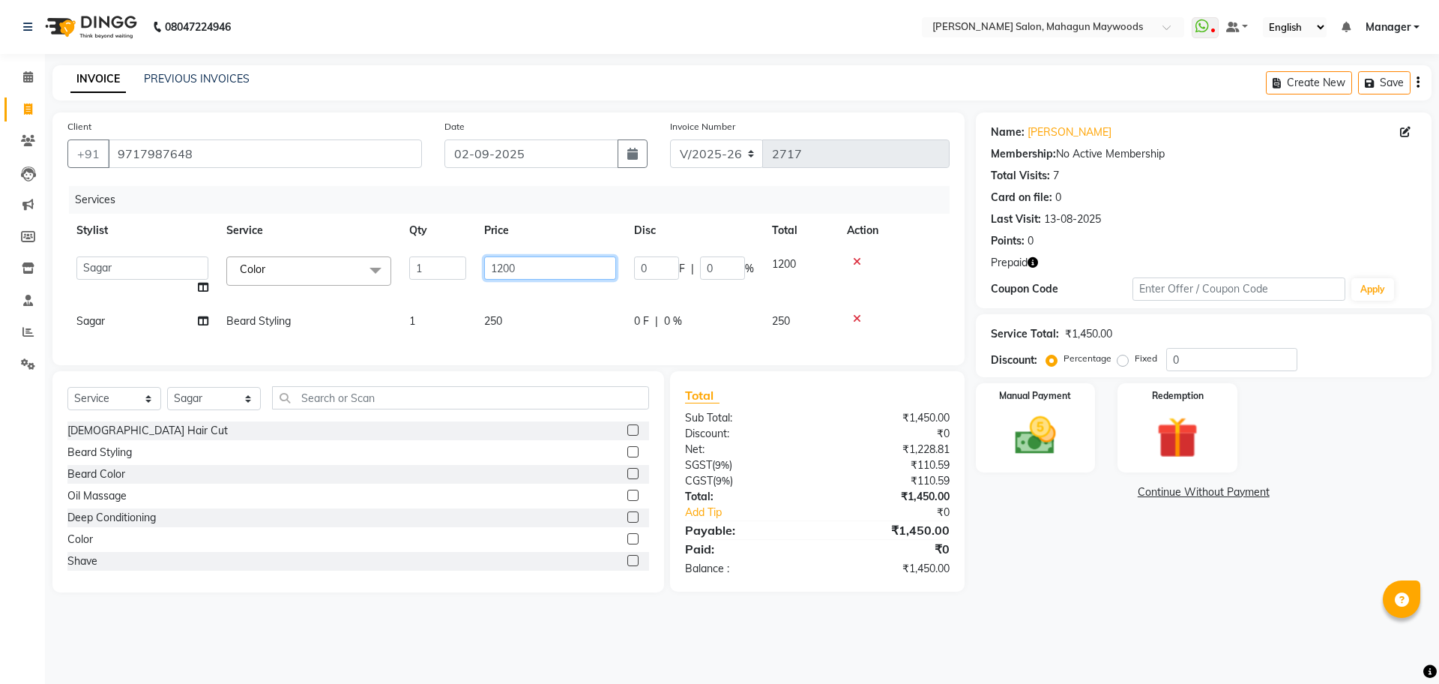
drag, startPoint x: 507, startPoint y: 273, endPoint x: 538, endPoint y: 321, distance: 57.4
click at [508, 277] on input "1200" at bounding box center [550, 267] width 132 height 23
type input "1300"
click at [1055, 527] on div "Name: [PERSON_NAME] Membership: No Active Membership Total Visits: 7 Card on fi…" at bounding box center [1209, 352] width 467 height 480
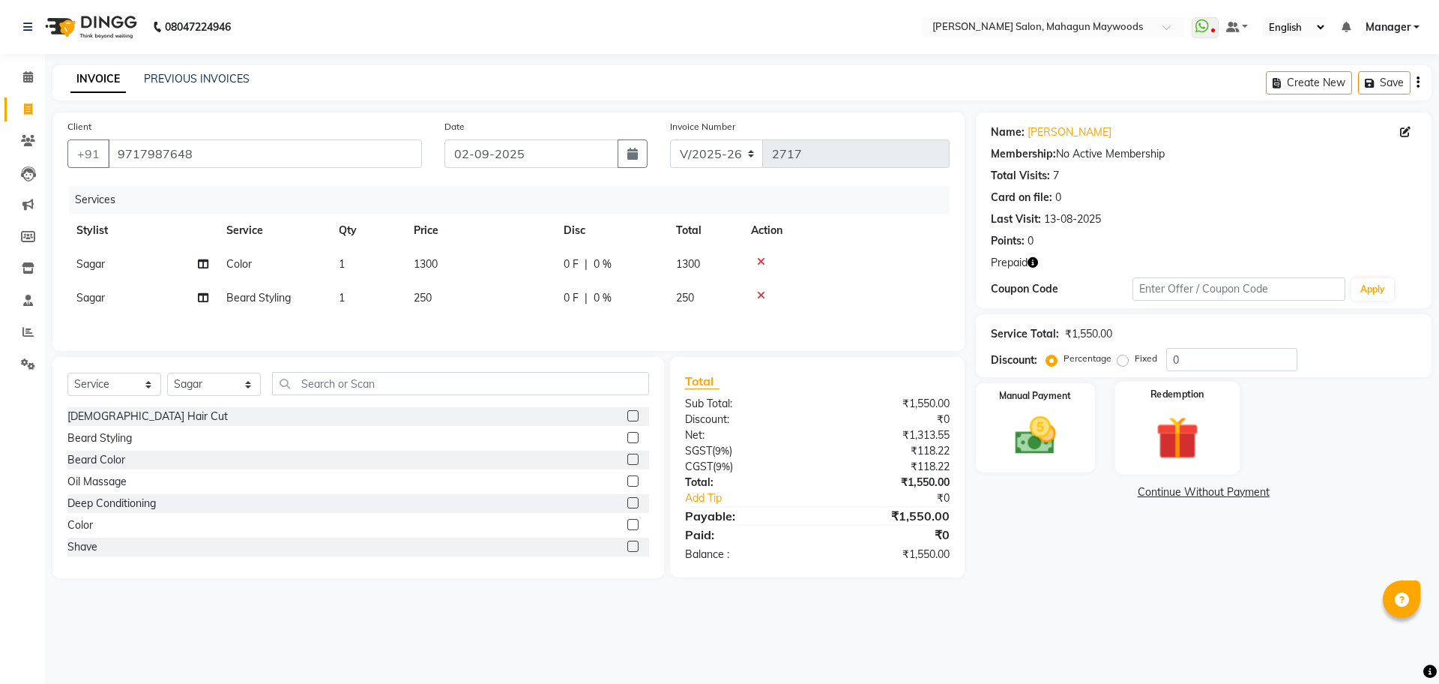
click at [1142, 439] on img at bounding box center [1177, 437] width 70 height 53
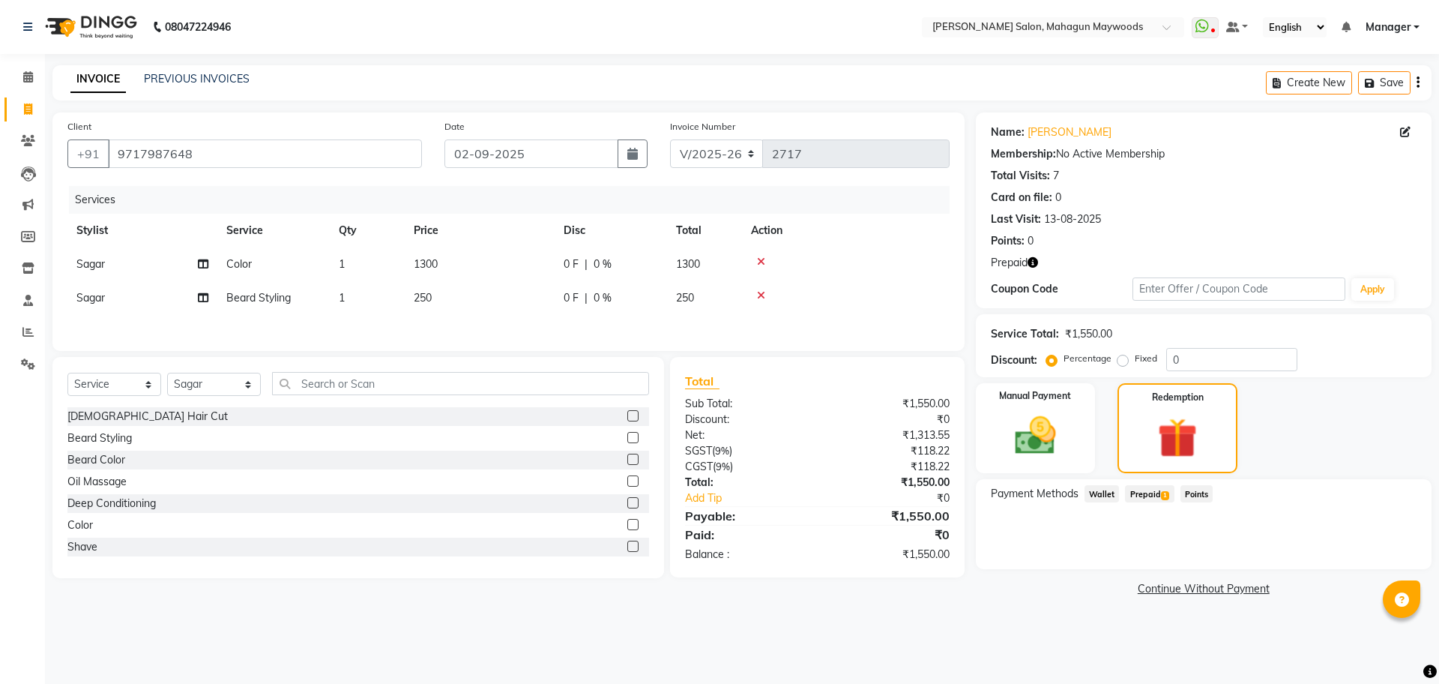
click at [1149, 491] on span "Prepaid 1" at bounding box center [1149, 493] width 49 height 17
click at [1370, 564] on button "Add" at bounding box center [1381, 553] width 55 height 25
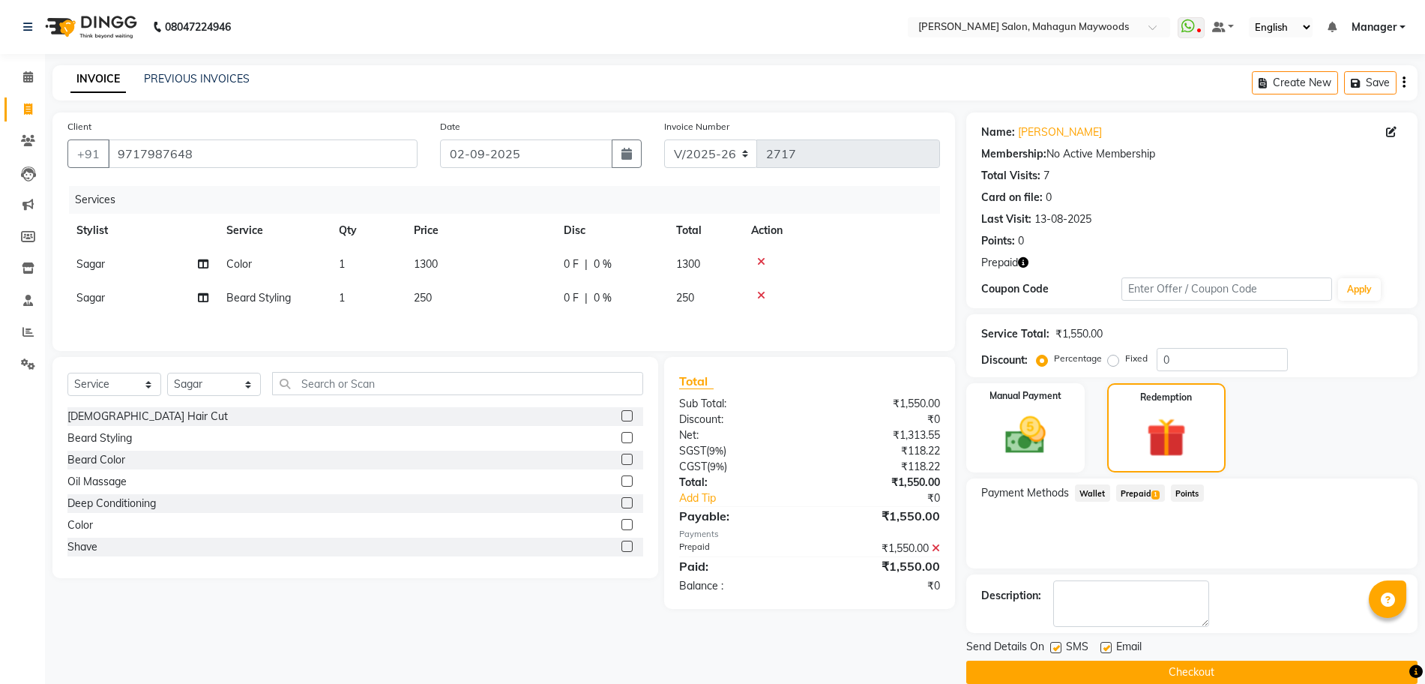
click at [1241, 663] on button "Checkout" at bounding box center [1191, 671] width 451 height 23
